Goal: Task Accomplishment & Management: Complete application form

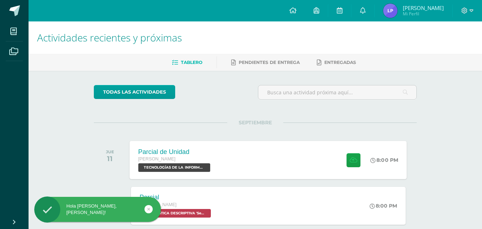
drag, startPoint x: 270, startPoint y: 143, endPoint x: 274, endPoint y: 150, distance: 8.0
click at [271, 146] on div "Parcial de Unidad Quinto Bachillerato TECNOLOGÍAS DE LA INFORMACIÓN Y LA COMUNI…" at bounding box center [268, 160] width 277 height 38
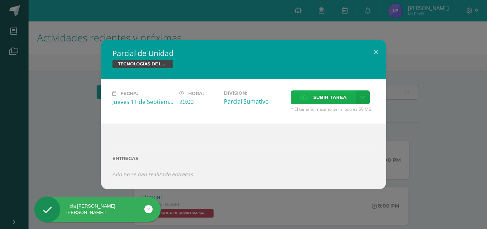
click at [339, 100] on span "Subir tarea" at bounding box center [329, 97] width 33 height 13
click at [0, 0] on input "Subir tarea" at bounding box center [0, 0] width 0 height 0
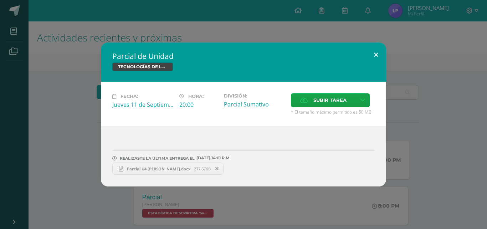
click at [377, 53] on button at bounding box center [376, 54] width 20 height 24
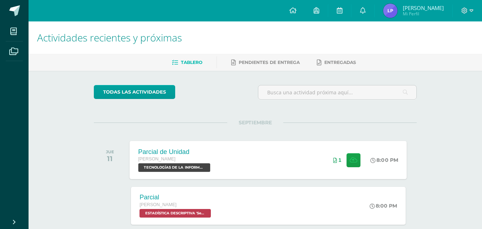
click at [257, 170] on div "Parcial de Unidad Quinto Bachillerato TECNOLOGÍAS DE LA INFORMACIÓN Y LA COMUNI…" at bounding box center [268, 160] width 277 height 38
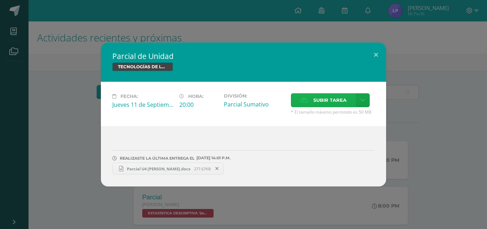
click at [337, 99] on span "Subir tarea" at bounding box center [329, 99] width 33 height 13
click at [0, 0] on input "Subir tarea" at bounding box center [0, 0] width 0 height 0
click at [256, 168] on span "Parcial U4 Laura Par.xlsx" at bounding box center [270, 168] width 69 height 5
click at [371, 56] on button at bounding box center [376, 54] width 20 height 24
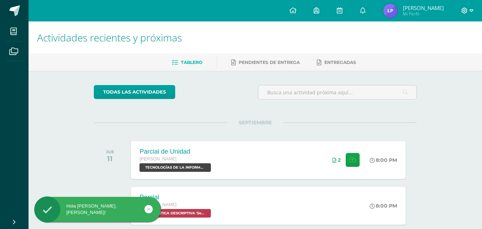
click at [473, 12] on icon at bounding box center [471, 10] width 4 height 6
click at [440, 47] on span "Cerrar sesión" at bounding box center [449, 48] width 32 height 7
